Goal: Task Accomplishment & Management: Use online tool/utility

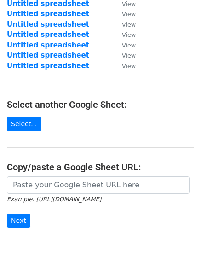
scroll to position [128, 0]
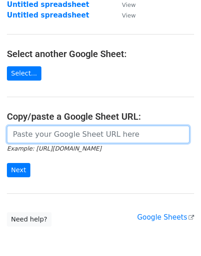
click at [57, 133] on input "url" at bounding box center [98, 134] width 183 height 17
paste input "https://docs.google.com/spreadsheets/d/1nvJOgsdGL8l5NWk-FfZqfifPSgVSwZ1Q_pIpi8y…"
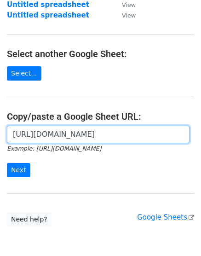
scroll to position [0, 191]
type input "https://docs.google.com/spreadsheets/d/1nvJOgsdGL8l5NWk-FfZqfifPSgVSwZ1Q_pIpi8y…"
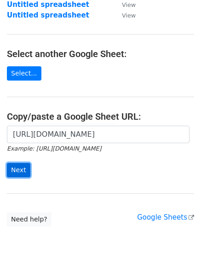
click at [25, 172] on input "Next" at bounding box center [18, 170] width 23 height 14
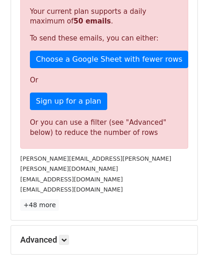
scroll to position [282, 0]
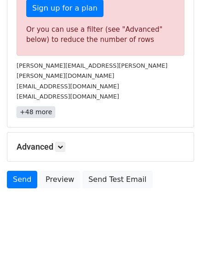
click at [33, 106] on link "+48 more" at bounding box center [36, 112] width 39 height 12
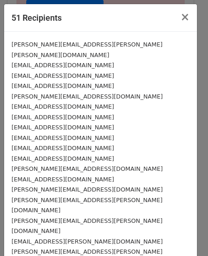
click at [30, 42] on small "adrian.parker@pilkington.com" at bounding box center [87, 49] width 151 height 17
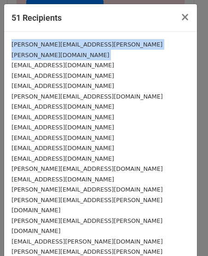
click at [30, 42] on small "adrian.parker@pilkington.com" at bounding box center [87, 49] width 151 height 17
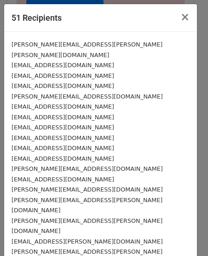
drag, startPoint x: 98, startPoint y: 239, endPoint x: 106, endPoint y: 241, distance: 8.6
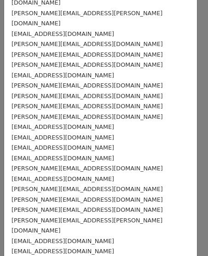
scroll to position [356, 0]
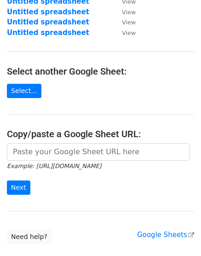
scroll to position [111, 0]
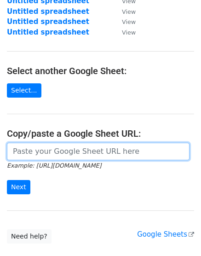
click at [24, 155] on input "url" at bounding box center [98, 151] width 183 height 17
paste input "[URL][DOMAIN_NAME]"
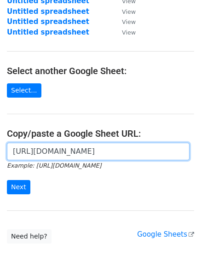
scroll to position [0, 204]
type input "[URL][DOMAIN_NAME]"
click at [7, 180] on input "Next" at bounding box center [18, 187] width 23 height 14
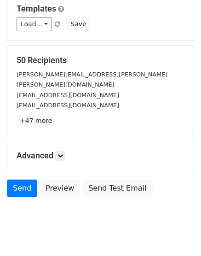
scroll to position [102, 0]
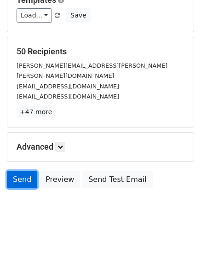
click at [23, 171] on link "Send" at bounding box center [22, 179] width 30 height 17
